Goal: Task Accomplishment & Management: Manage account settings

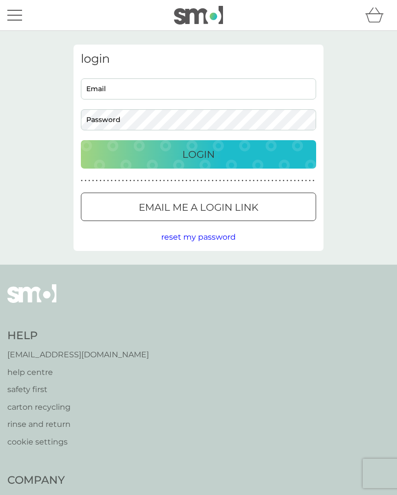
click at [107, 92] on input "Email" at bounding box center [198, 88] width 235 height 21
click at [119, 94] on input "Email" at bounding box center [198, 88] width 235 height 21
type input "muirshona@gmail.com"
click at [161, 155] on div "Login" at bounding box center [199, 155] width 216 height 16
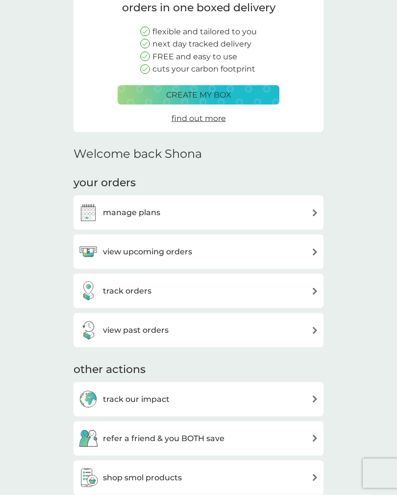
scroll to position [101, 0]
click at [307, 248] on div "view upcoming orders" at bounding box center [198, 252] width 240 height 20
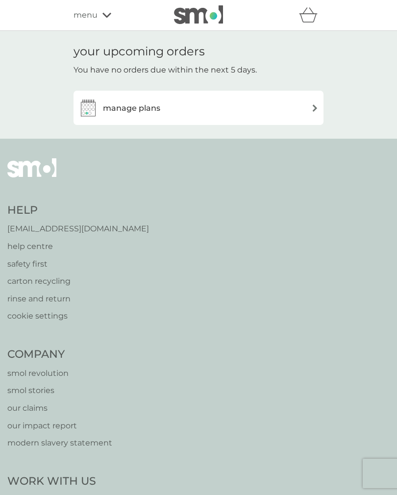
click at [311, 110] on div "manage plans" at bounding box center [198, 108] width 240 height 20
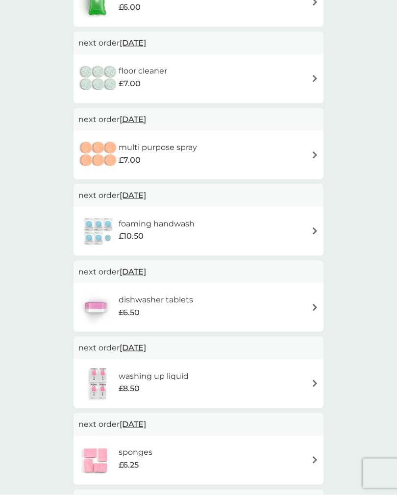
scroll to position [240, 0]
click at [312, 307] on img at bounding box center [314, 306] width 7 height 7
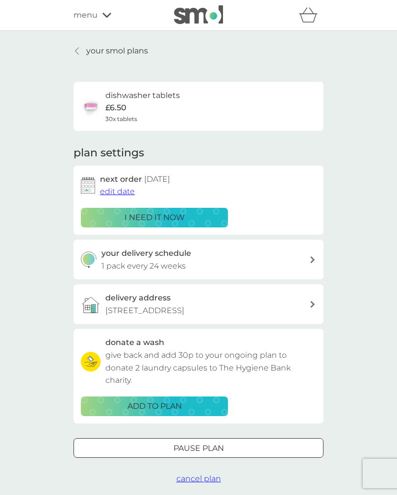
click at [28, 261] on div "your smol plans dishwasher tablets £6.50 30x tablets plan settings next order […" at bounding box center [198, 265] width 397 height 468
click at [23, 287] on div "your smol plans dishwasher tablets £6.50 30x tablets plan settings next order […" at bounding box center [198, 265] width 397 height 468
click at [26, 267] on div "your smol plans dishwasher tablets £6.50 30x tablets plan settings next order […" at bounding box center [198, 265] width 397 height 468
click at [74, 45] on link "your smol plans" at bounding box center [111, 51] width 75 height 13
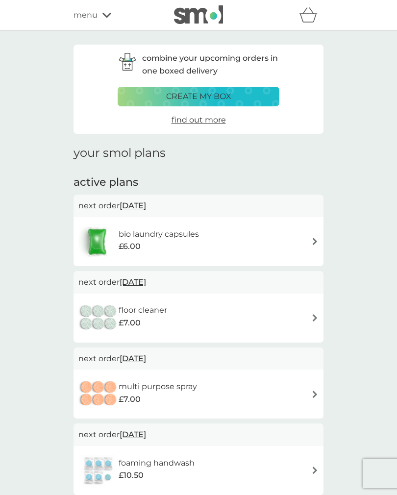
click at [147, 98] on div "create my box" at bounding box center [198, 96] width 149 height 13
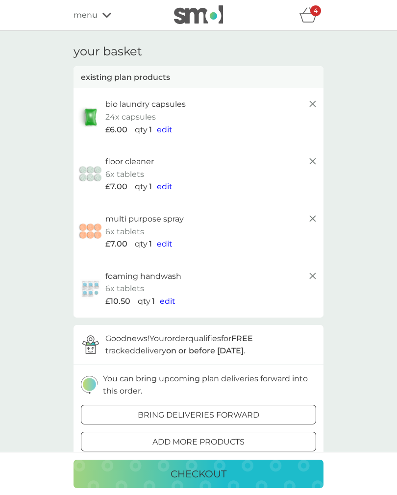
click at [312, 102] on line at bounding box center [313, 104] width 6 height 6
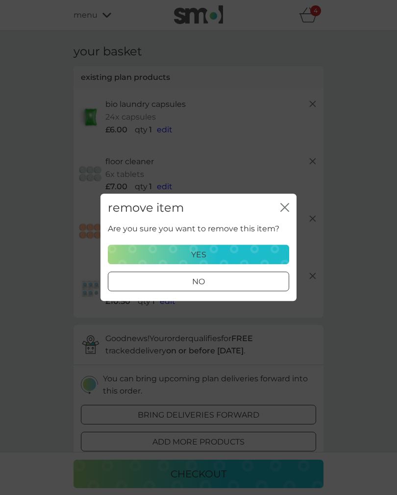
click at [176, 255] on div "yes" at bounding box center [198, 255] width 169 height 13
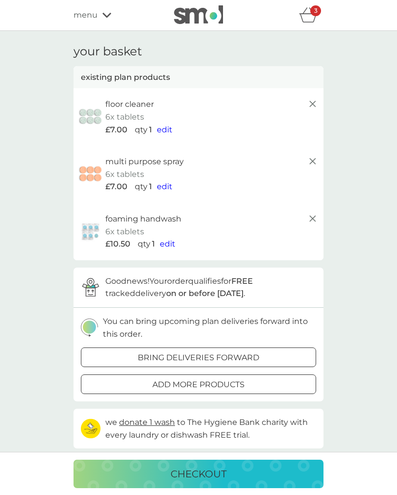
click at [314, 105] on line at bounding box center [313, 104] width 6 height 6
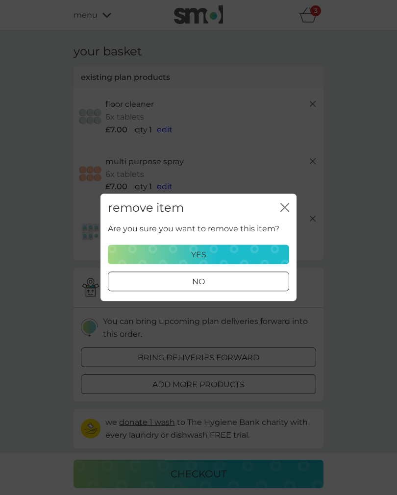
click at [162, 253] on div "yes" at bounding box center [198, 255] width 169 height 13
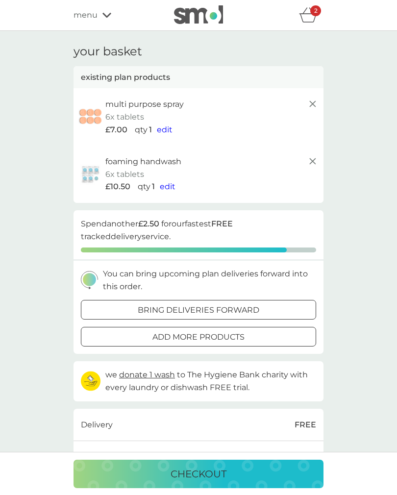
click at [308, 105] on icon at bounding box center [313, 104] width 12 height 12
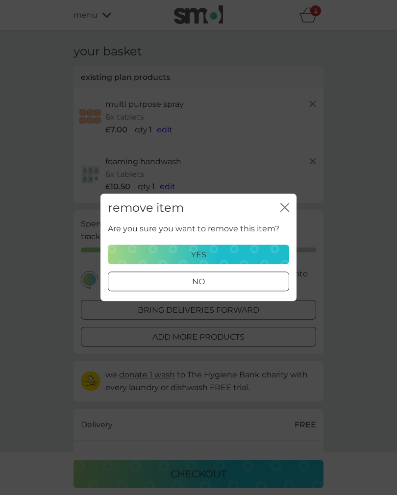
click at [173, 255] on div "yes" at bounding box center [198, 255] width 169 height 13
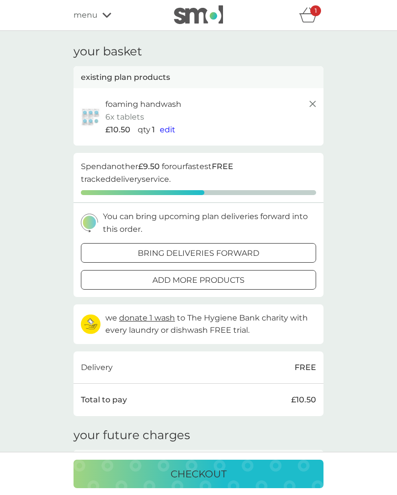
click at [307, 108] on icon at bounding box center [313, 104] width 12 height 12
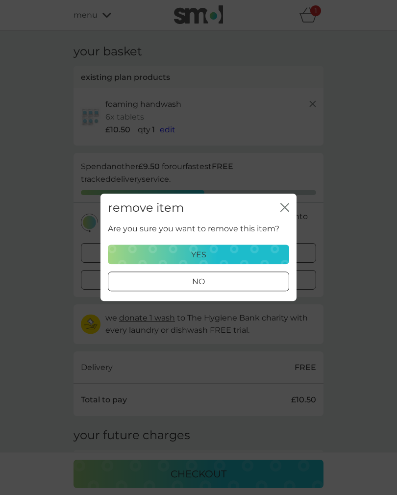
click at [167, 258] on div "yes" at bounding box center [198, 255] width 169 height 13
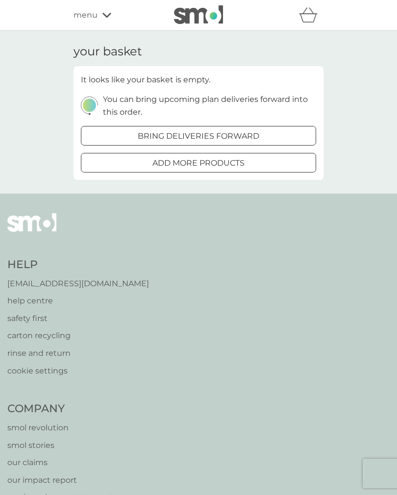
click at [107, 15] on icon at bounding box center [106, 15] width 9 height 6
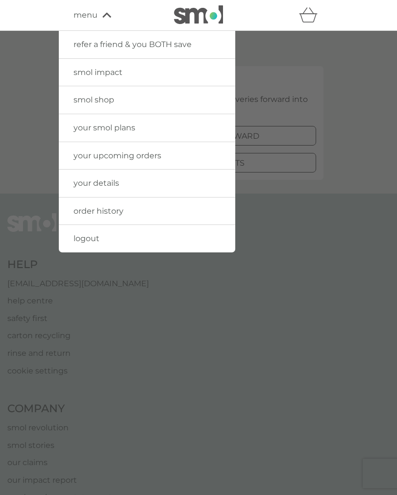
click at [90, 129] on span "your smol plans" at bounding box center [105, 127] width 62 height 9
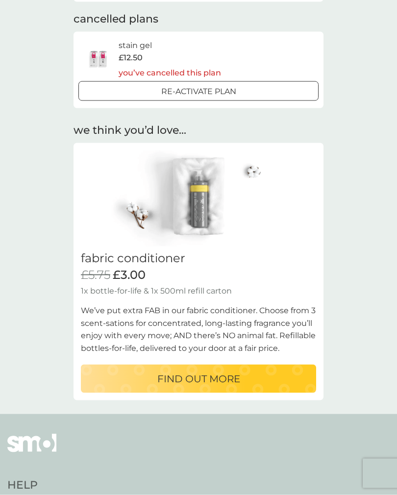
scroll to position [883, 0]
